Goal: Task Accomplishment & Management: Use online tool/utility

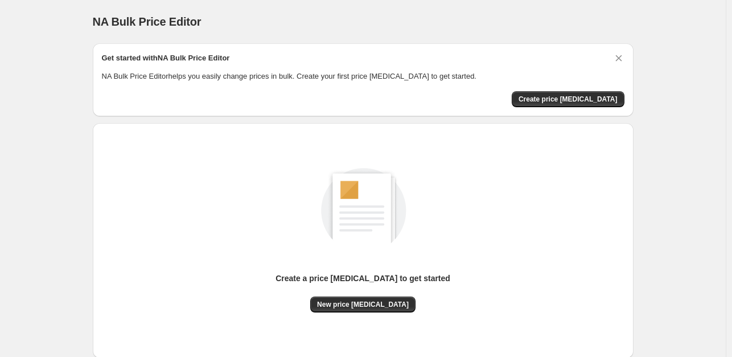
scroll to position [70, 0]
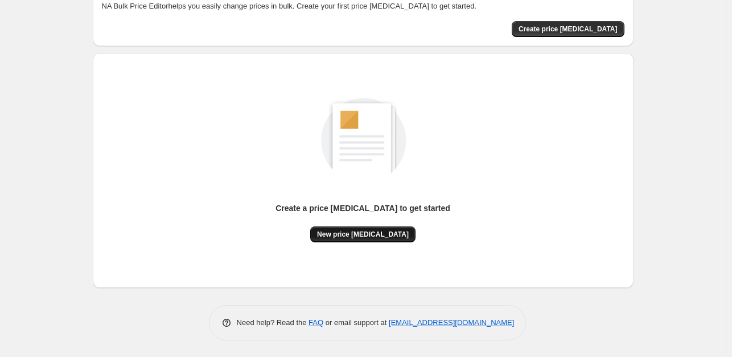
click at [378, 233] on span "New price [MEDICAL_DATA]" at bounding box center [363, 234] width 92 height 9
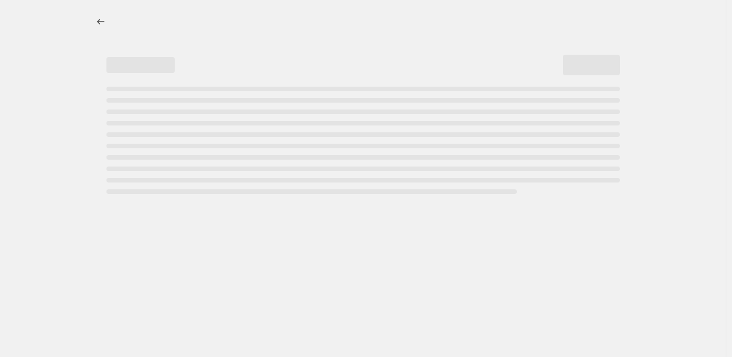
select select "percentage"
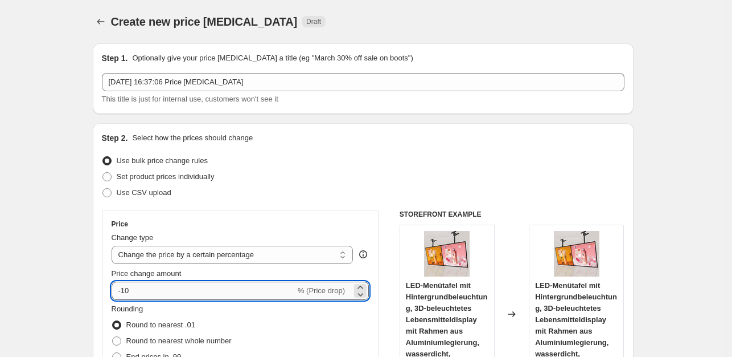
click at [173, 292] on input "-10" at bounding box center [204, 290] width 184 height 18
type input "-1"
type input "-2"
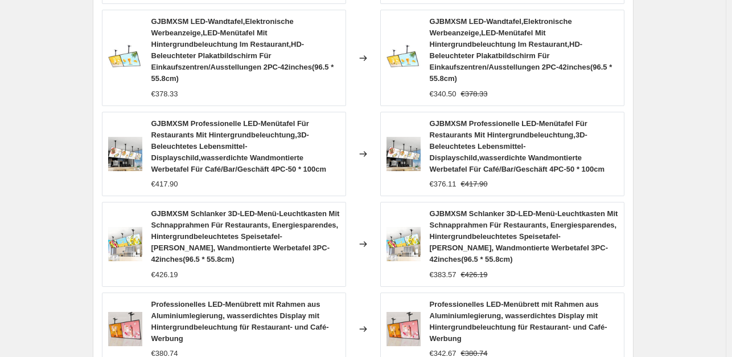
scroll to position [959, 0]
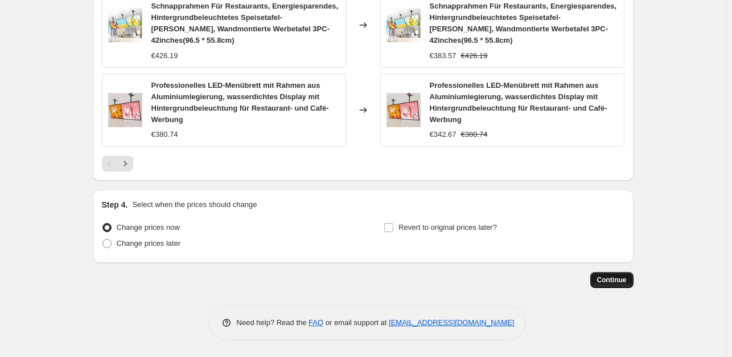
type input "-35"
click at [606, 275] on span "Continue" at bounding box center [612, 279] width 30 height 9
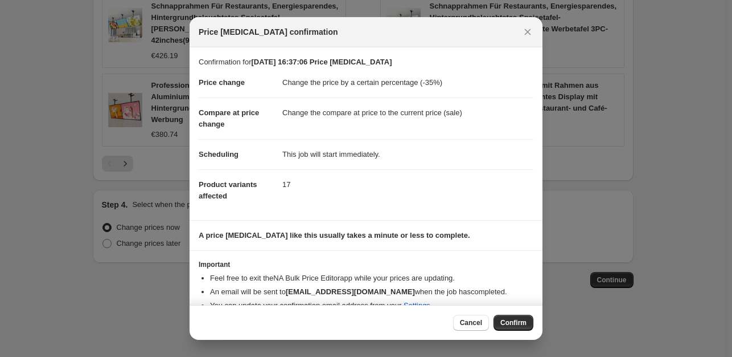
scroll to position [17, 0]
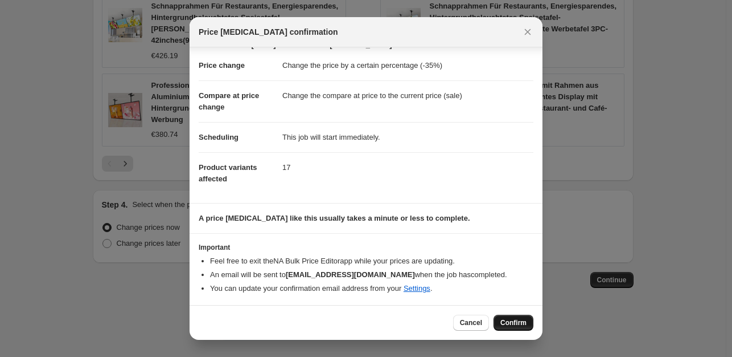
click at [523, 329] on button "Confirm" at bounding box center [514, 322] width 40 height 16
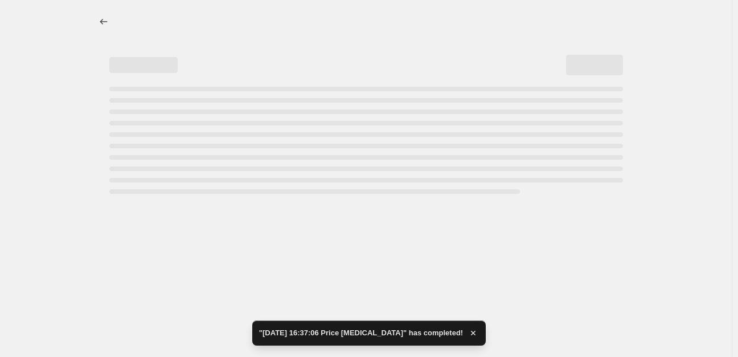
select select "percentage"
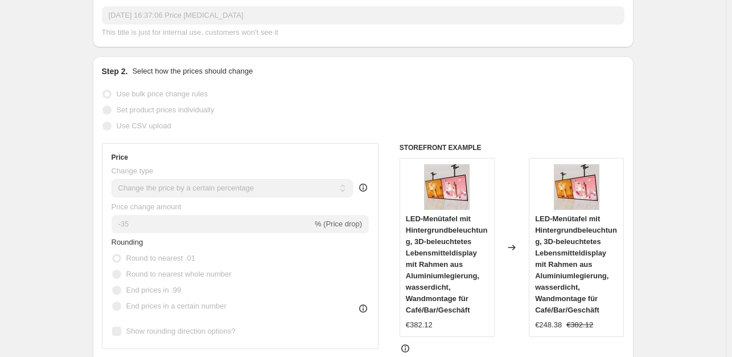
scroll to position [114, 0]
